Goal: Task Accomplishment & Management: Use online tool/utility

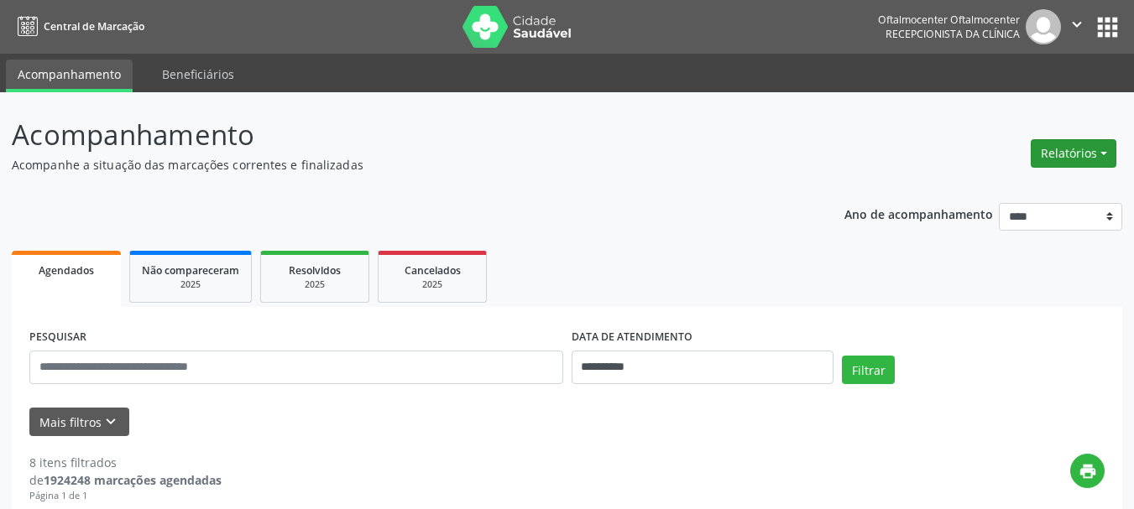
click at [1076, 159] on button "Relatórios" at bounding box center [1074, 153] width 86 height 29
click at [1078, 159] on button "Relatórios" at bounding box center [1074, 153] width 86 height 29
click at [1077, 159] on button "Relatórios" at bounding box center [1074, 153] width 86 height 29
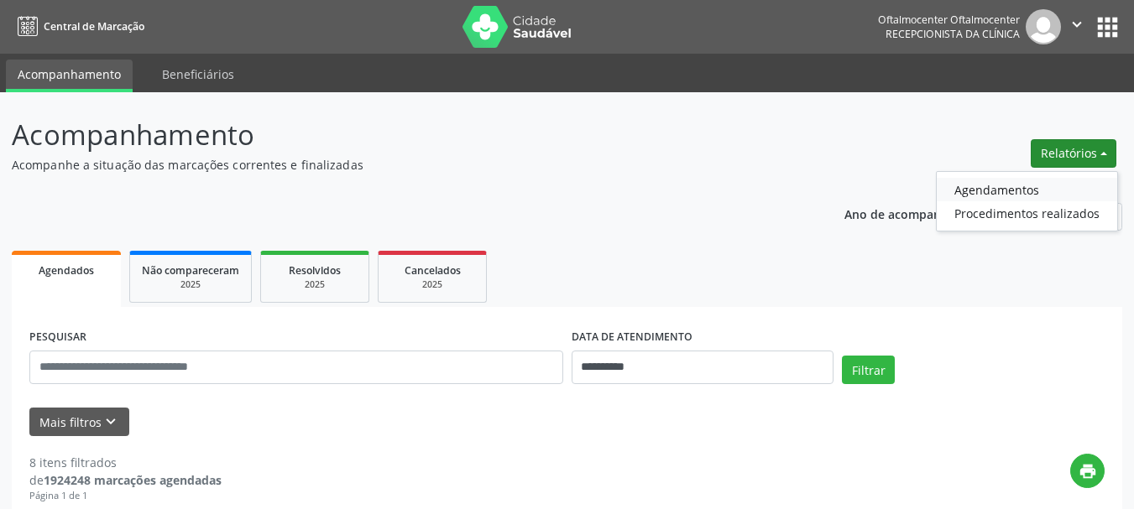
click at [1026, 188] on link "Agendamentos" at bounding box center [1027, 190] width 180 height 24
select select "*"
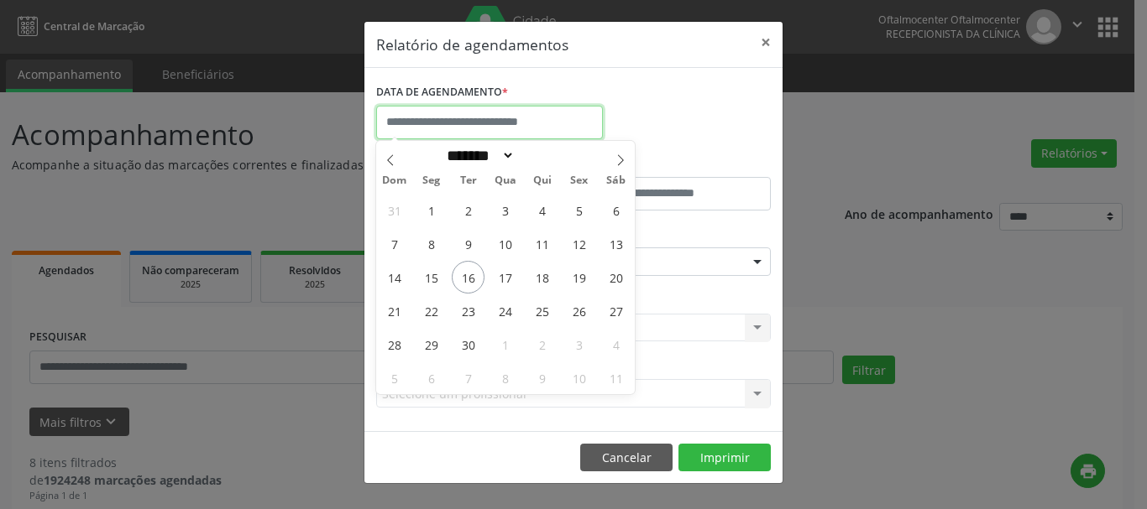
click at [514, 123] on input "text" at bounding box center [489, 123] width 227 height 34
click at [503, 276] on span "17" at bounding box center [505, 277] width 33 height 33
type input "**********"
click at [503, 276] on div "ESPECIALIDADE Seleciona uma especialidade Todas as especialidades Alergologia A…" at bounding box center [573, 254] width 403 height 65
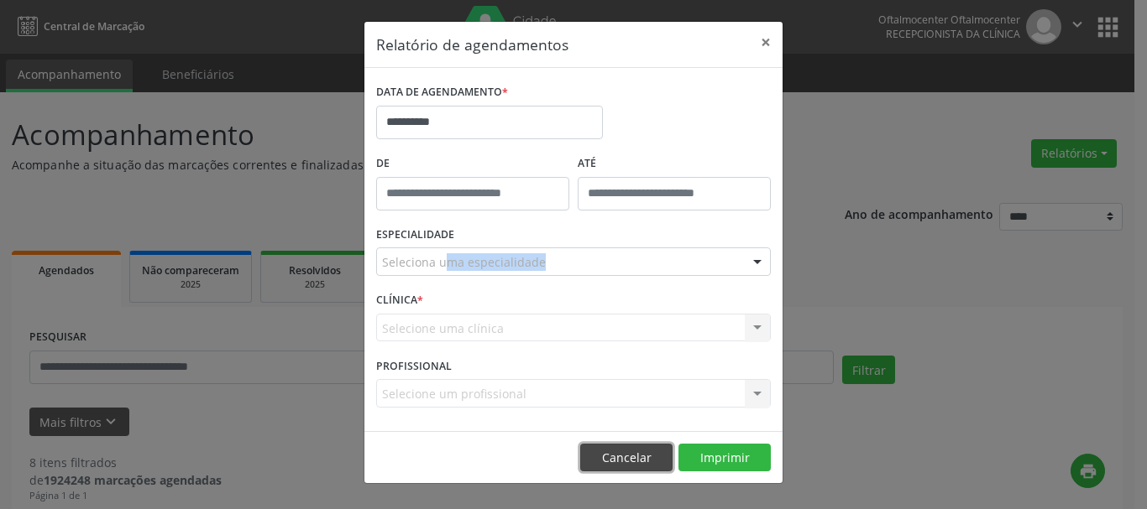
click at [630, 458] on button "Cancelar" at bounding box center [626, 458] width 92 height 29
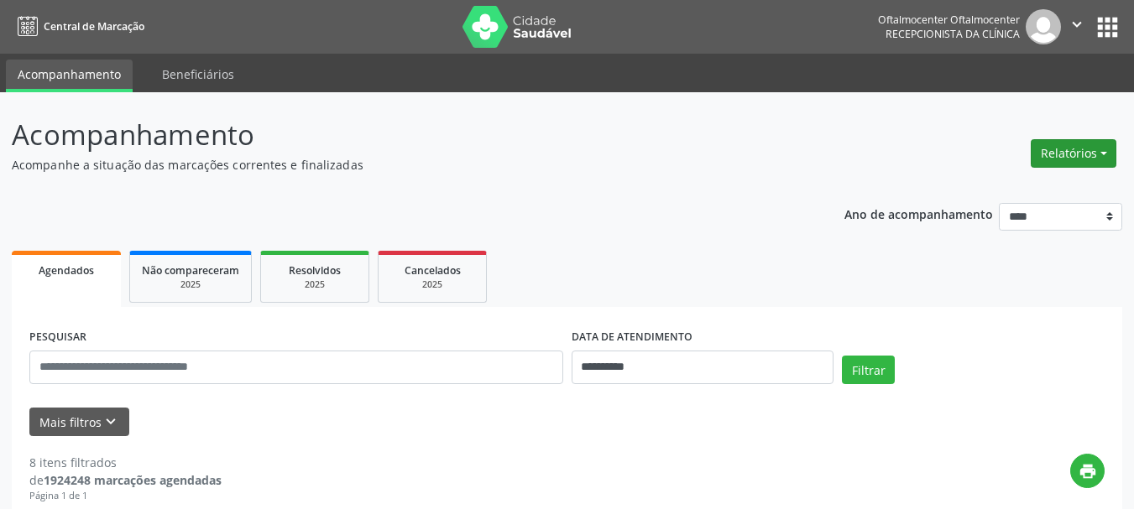
click at [1047, 158] on button "Relatórios" at bounding box center [1074, 153] width 86 height 29
click at [1011, 184] on link "Agendamentos" at bounding box center [1027, 190] width 180 height 24
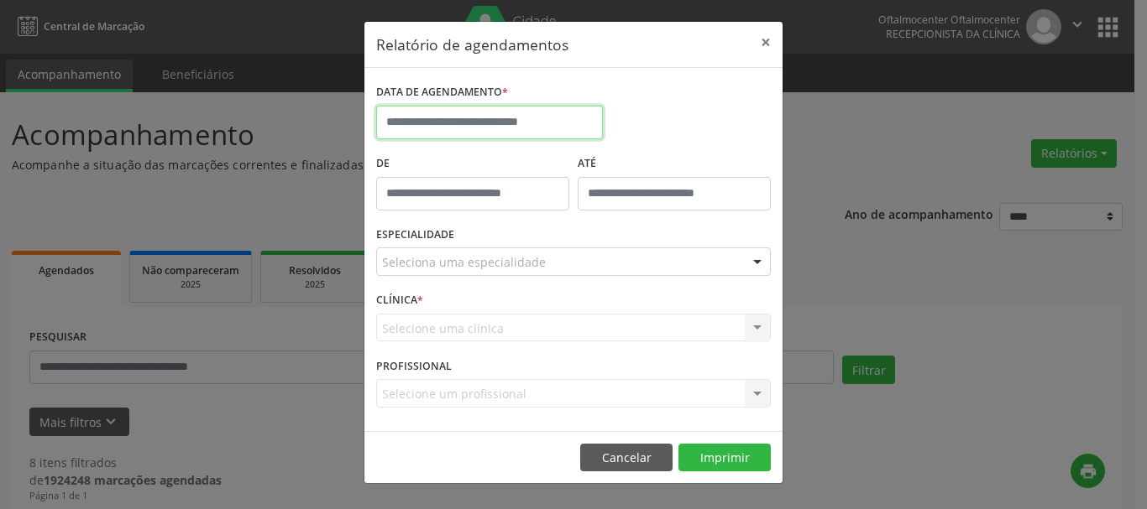
click at [518, 127] on input "text" at bounding box center [489, 123] width 227 height 34
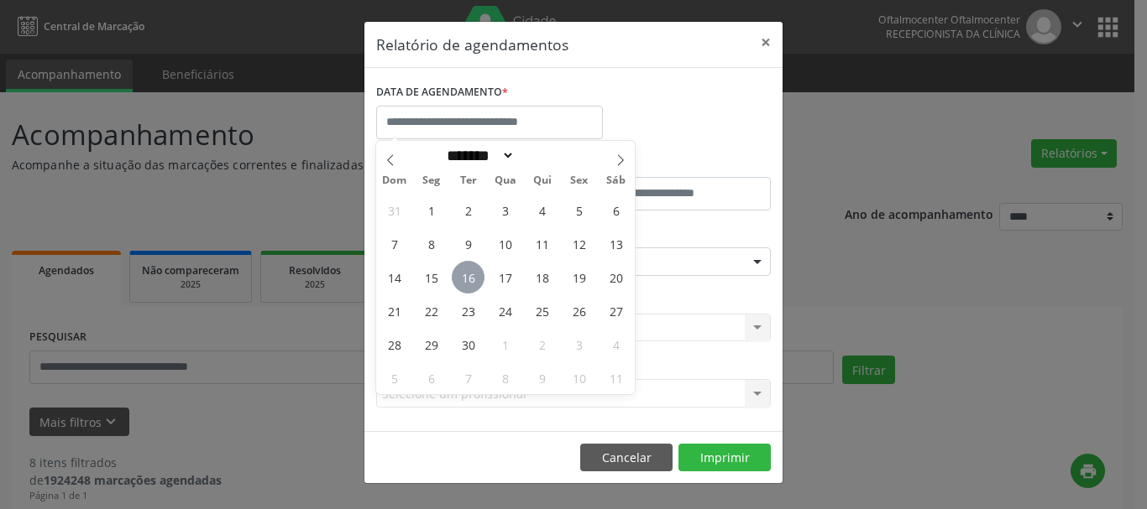
click at [472, 285] on span "16" at bounding box center [468, 277] width 33 height 33
type input "**********"
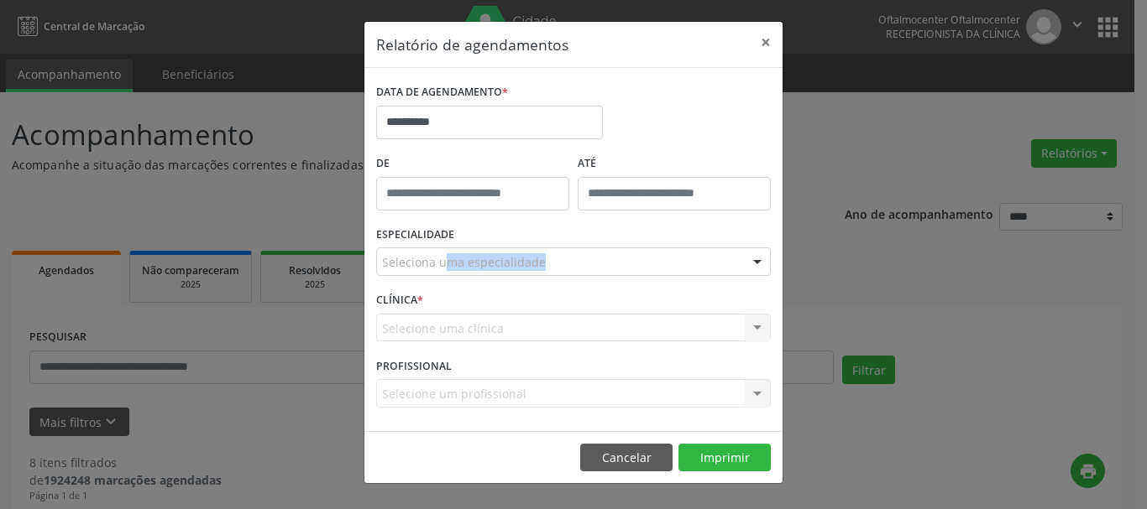
click at [472, 285] on div "ESPECIALIDADE Seleciona uma especialidade Todas as especialidades Alergologia A…" at bounding box center [573, 254] width 403 height 65
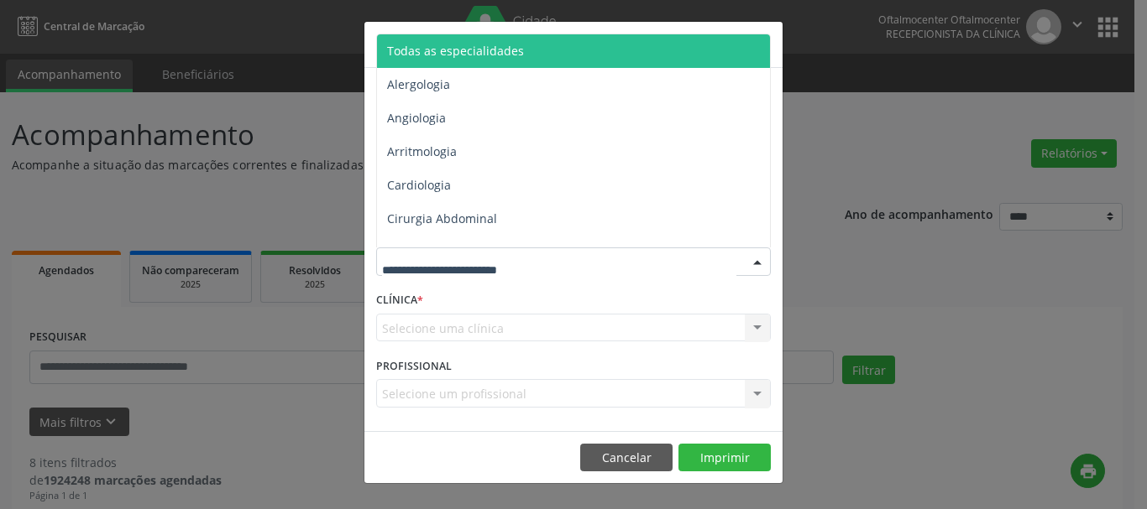
click at [520, 263] on input "text" at bounding box center [559, 270] width 354 height 34
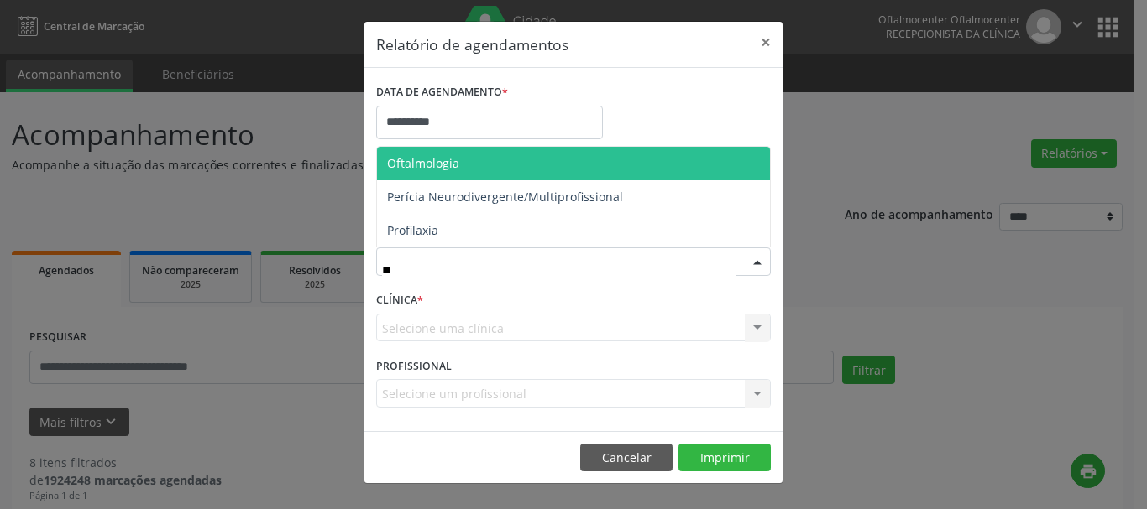
click at [463, 165] on span "Oftalmologia" at bounding box center [573, 164] width 393 height 34
type input "**"
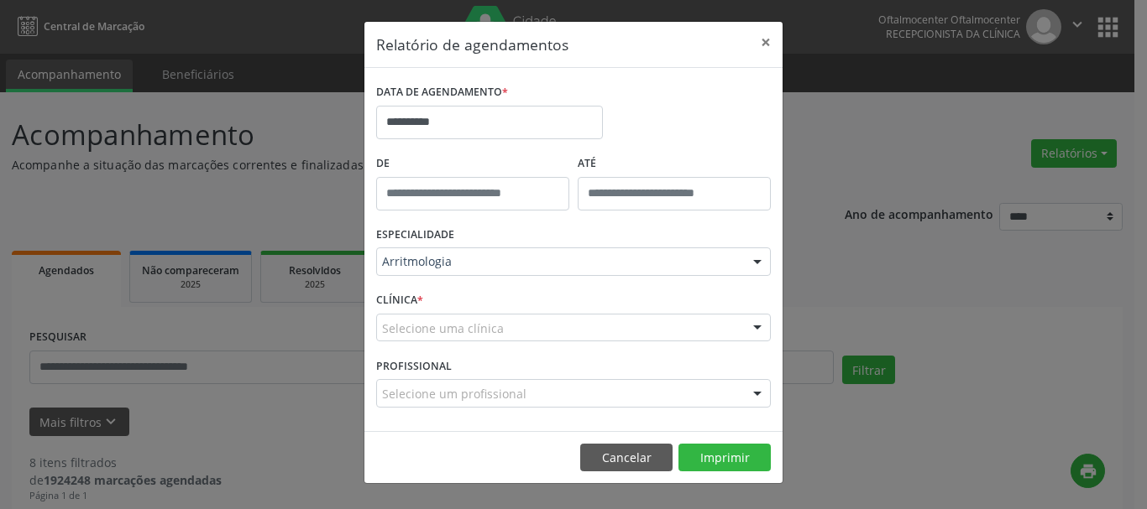
click at [382, 269] on input "text" at bounding box center [382, 270] width 0 height 34
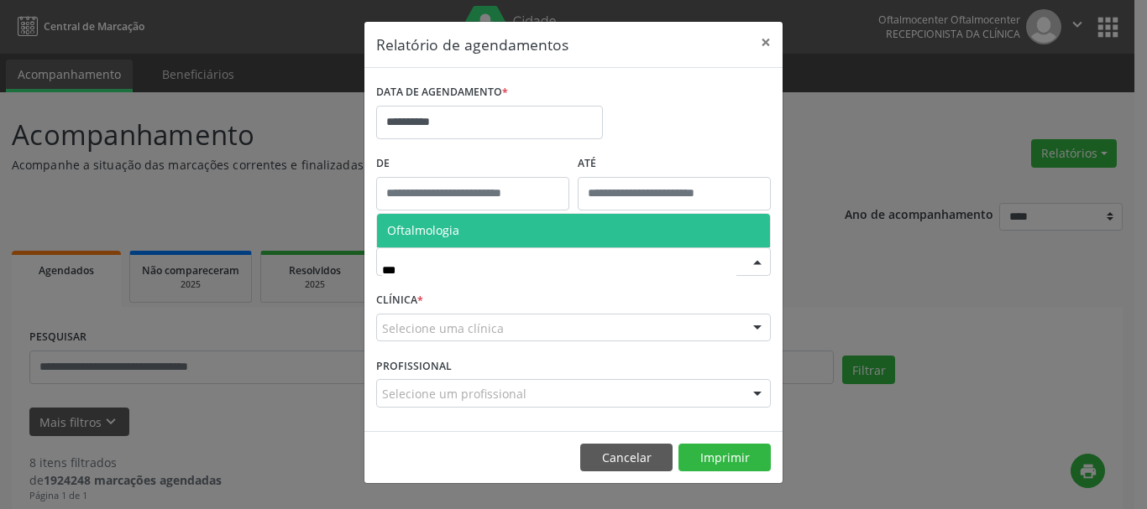
click at [403, 227] on span "Oftalmologia" at bounding box center [423, 230] width 72 height 16
type input "***"
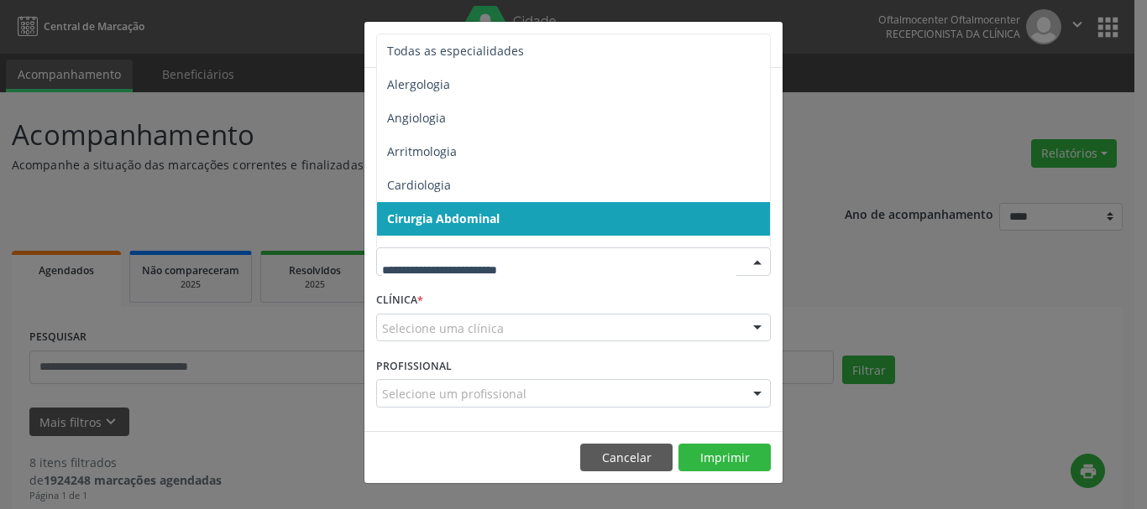
click at [494, 273] on div at bounding box center [573, 262] width 394 height 29
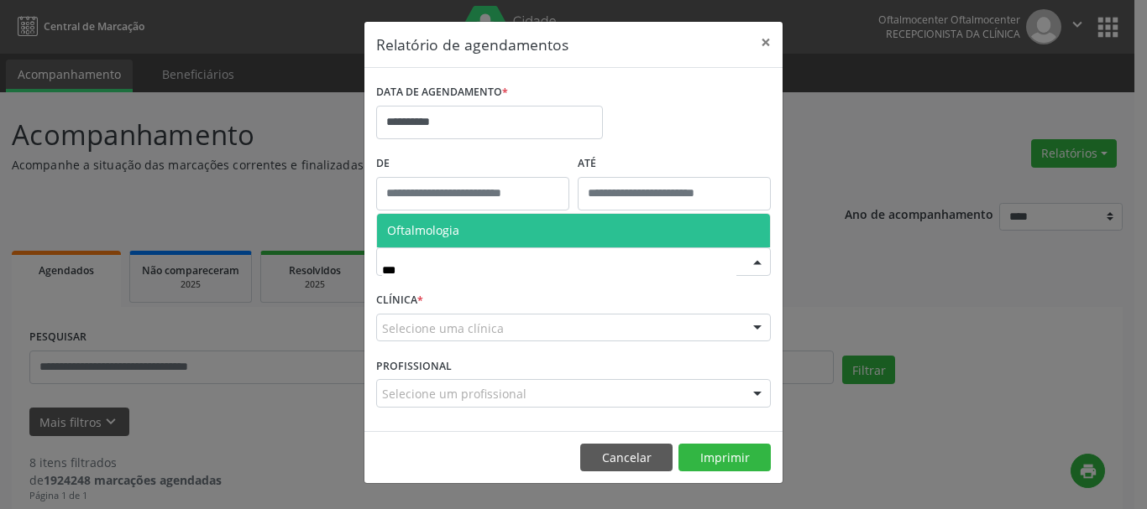
type input "****"
click at [416, 233] on span "Oftalmologia" at bounding box center [423, 230] width 72 height 16
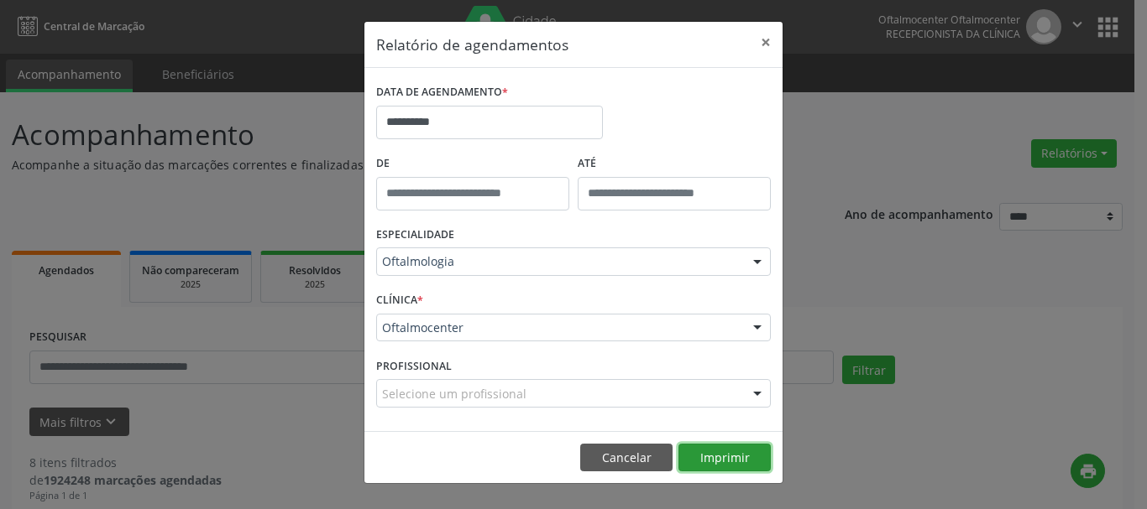
click at [702, 456] on button "Imprimir" at bounding box center [724, 458] width 92 height 29
click at [768, 44] on button "×" at bounding box center [766, 42] width 34 height 41
